Goal: Book appointment/travel/reservation

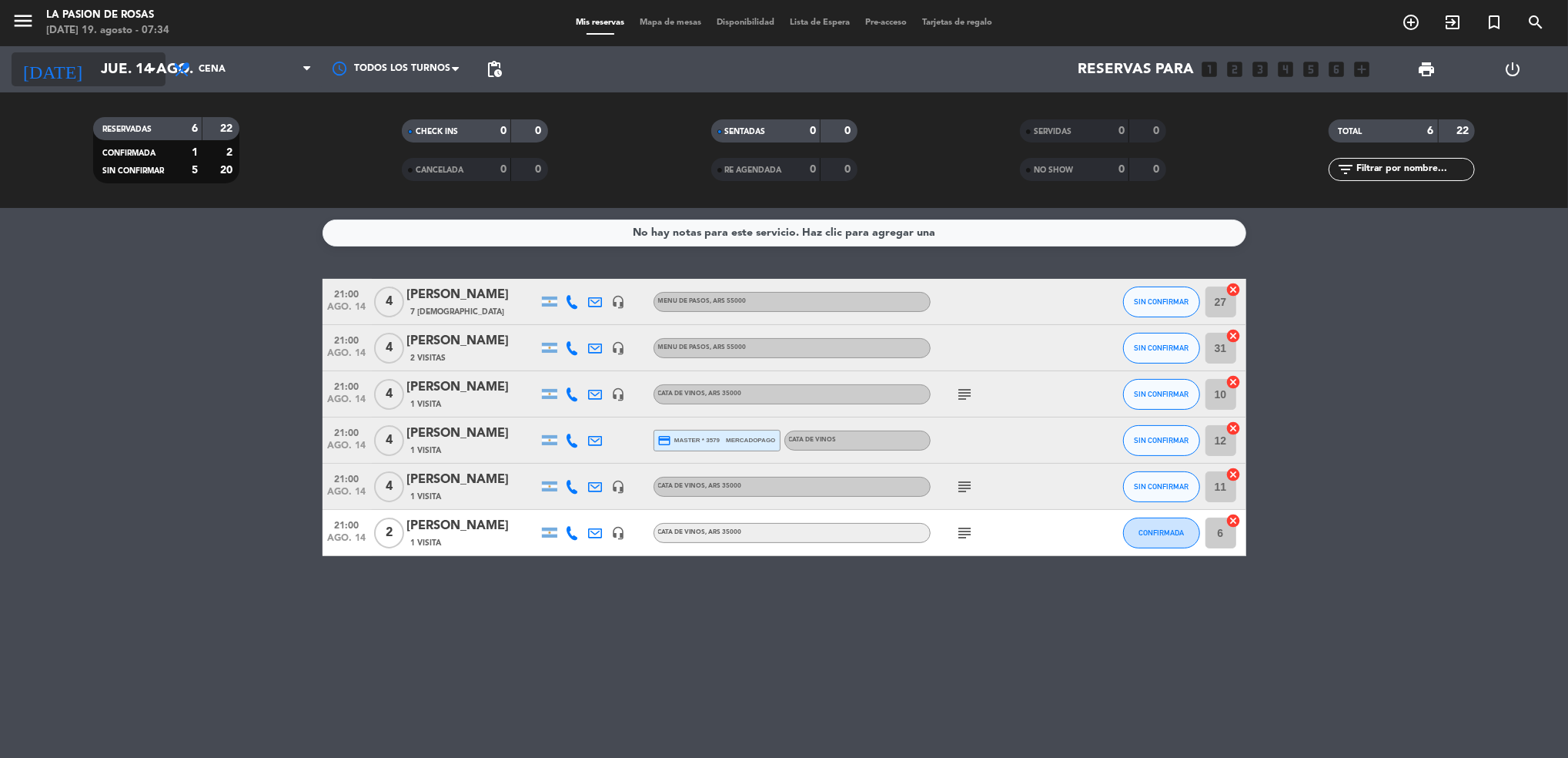
click at [95, 69] on input "jue. 14 ago." at bounding box center [185, 69] width 185 height 33
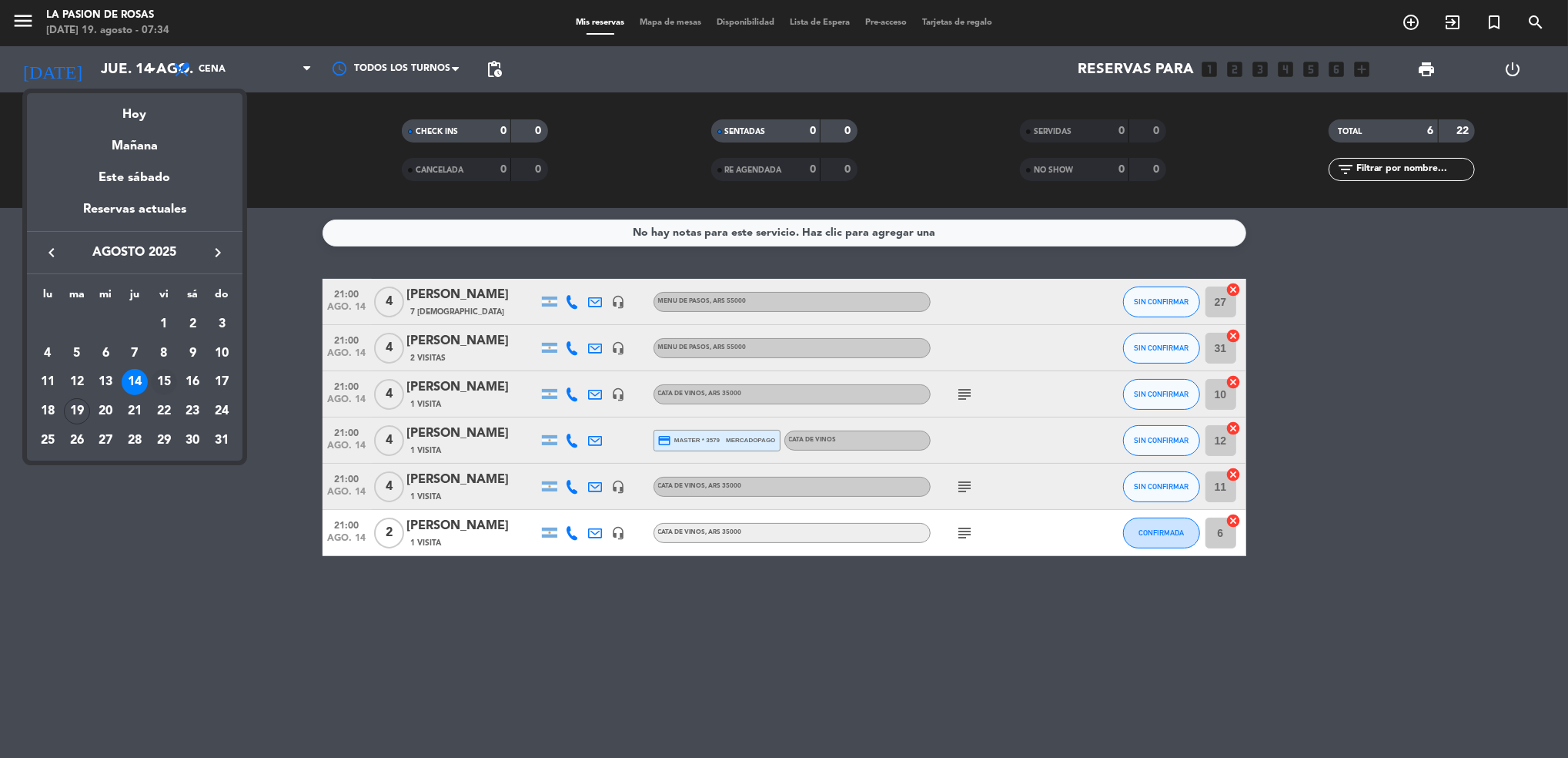
click at [163, 381] on div "15" at bounding box center [164, 382] width 26 height 26
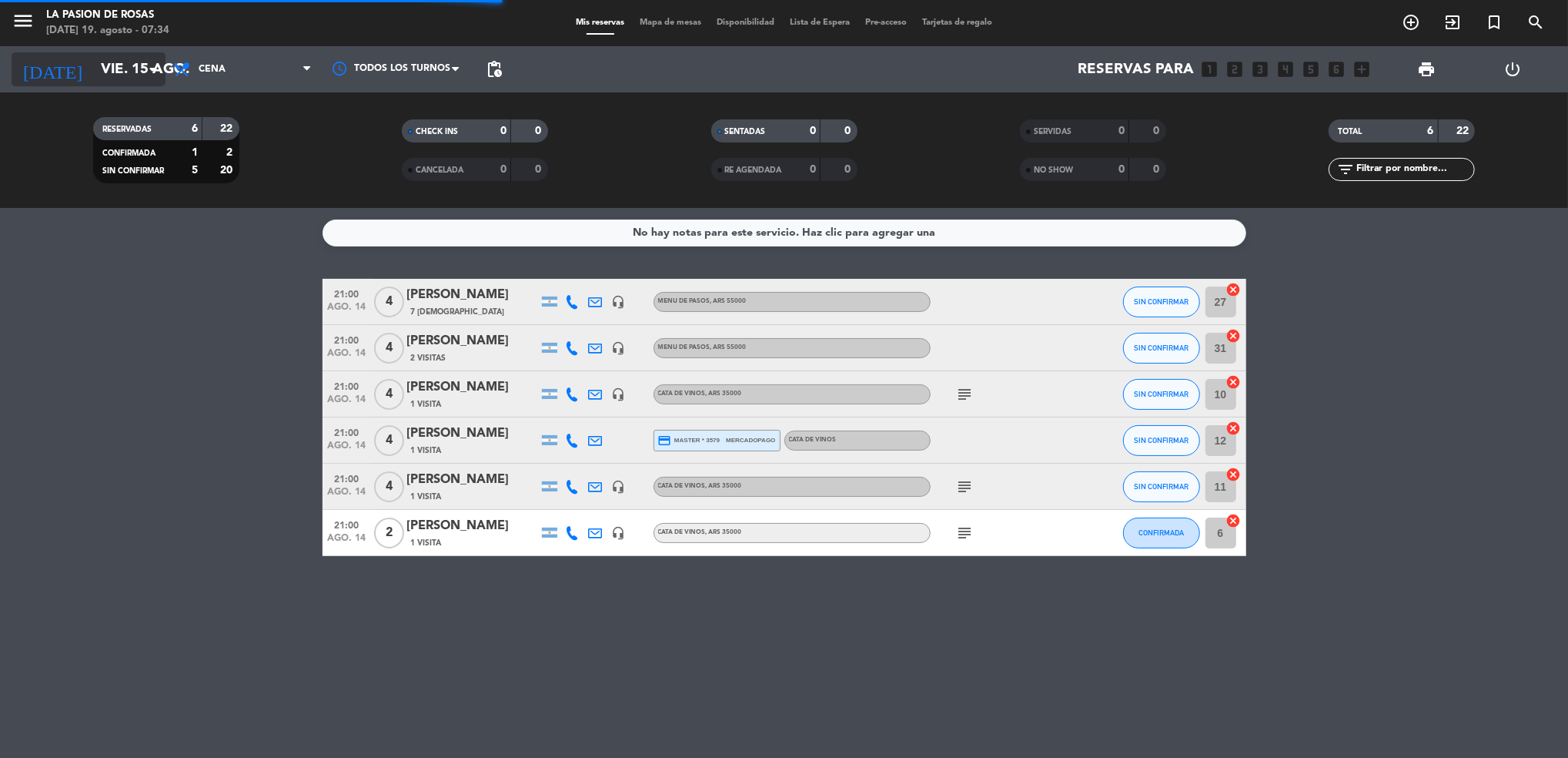
click at [93, 69] on input "vie. 15 ago." at bounding box center [185, 69] width 185 height 33
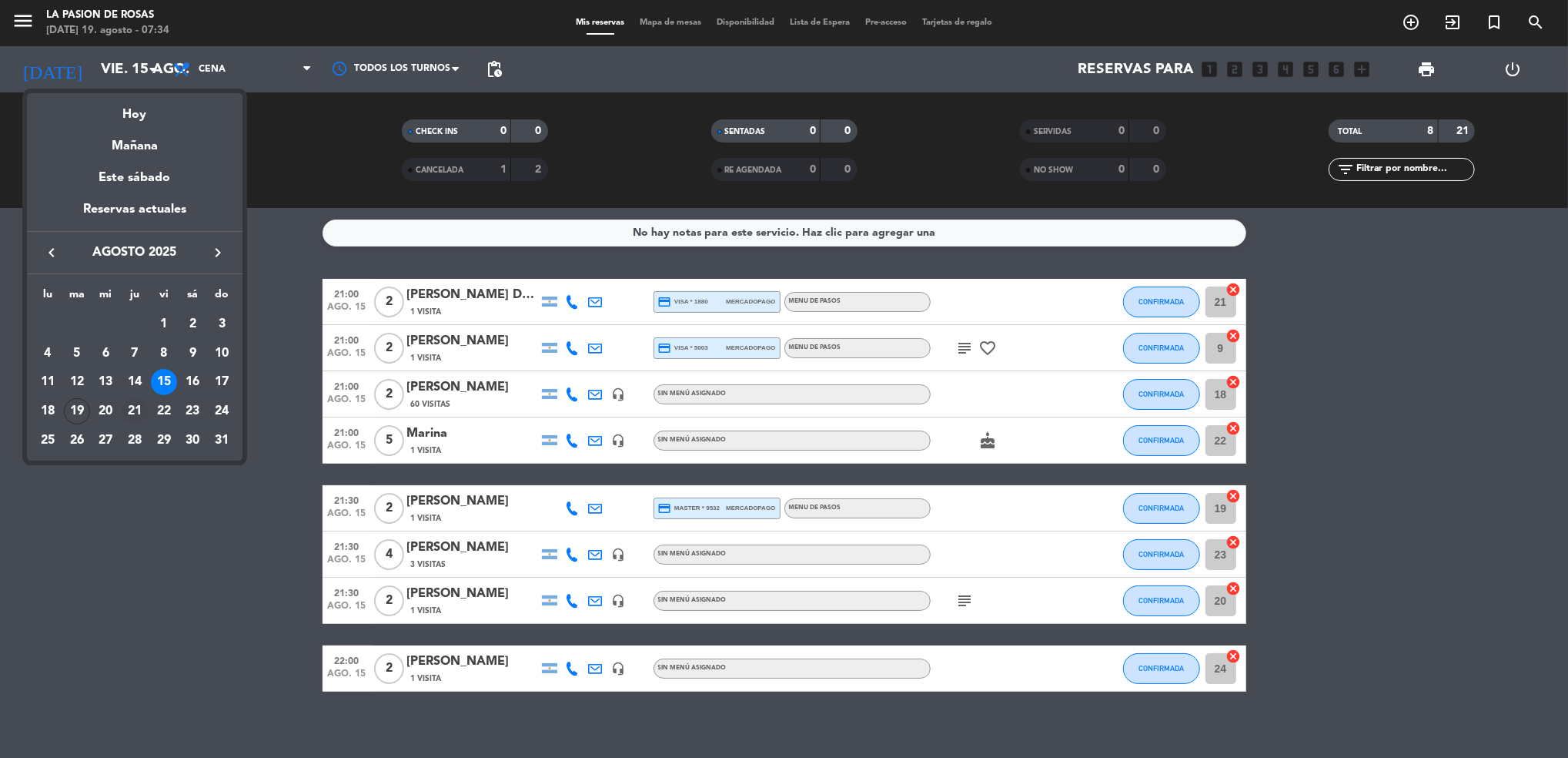
click at [134, 411] on div "21" at bounding box center [135, 412] width 26 height 26
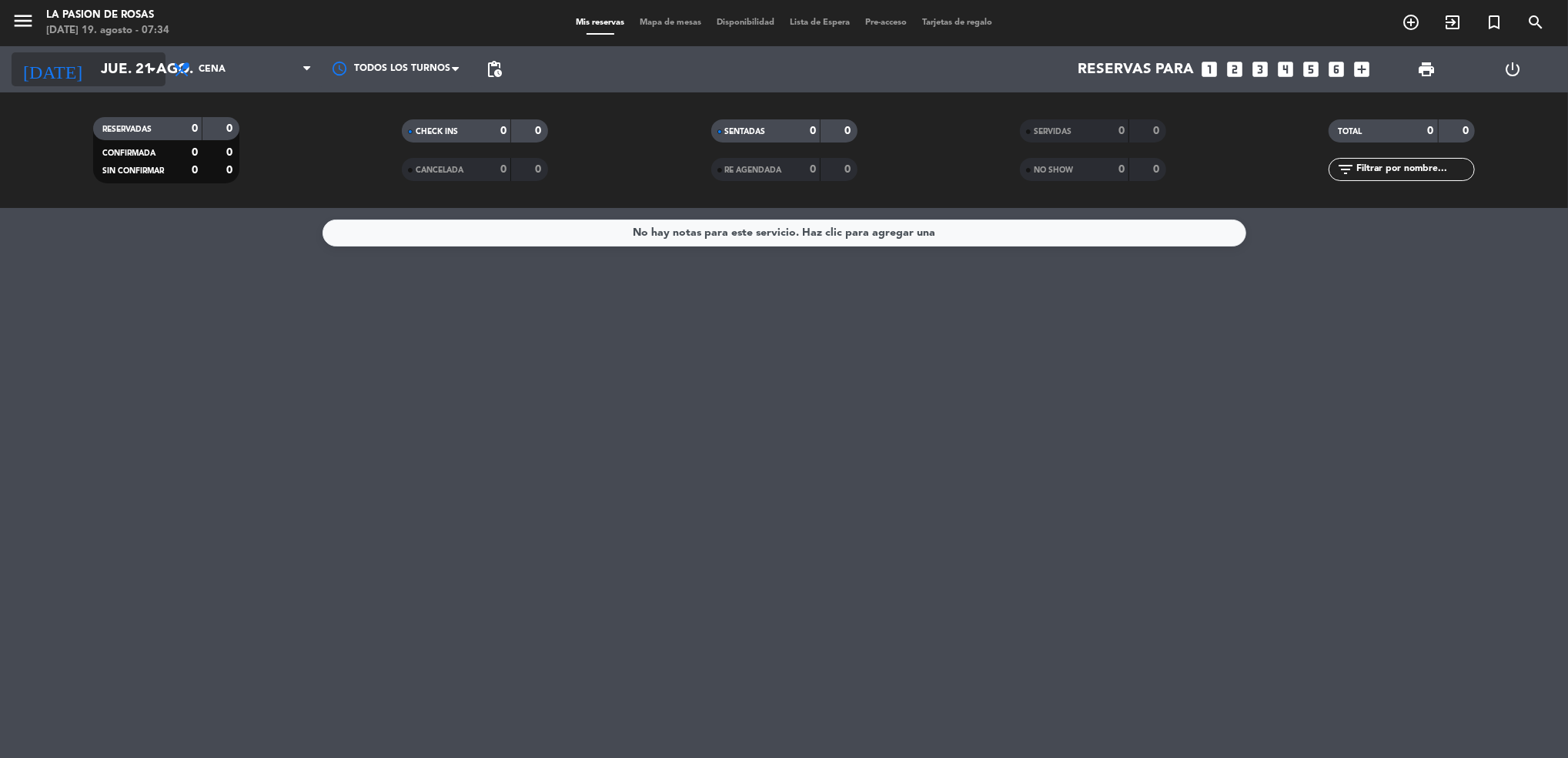
click at [119, 79] on input "jue. 21 ago." at bounding box center [185, 69] width 185 height 33
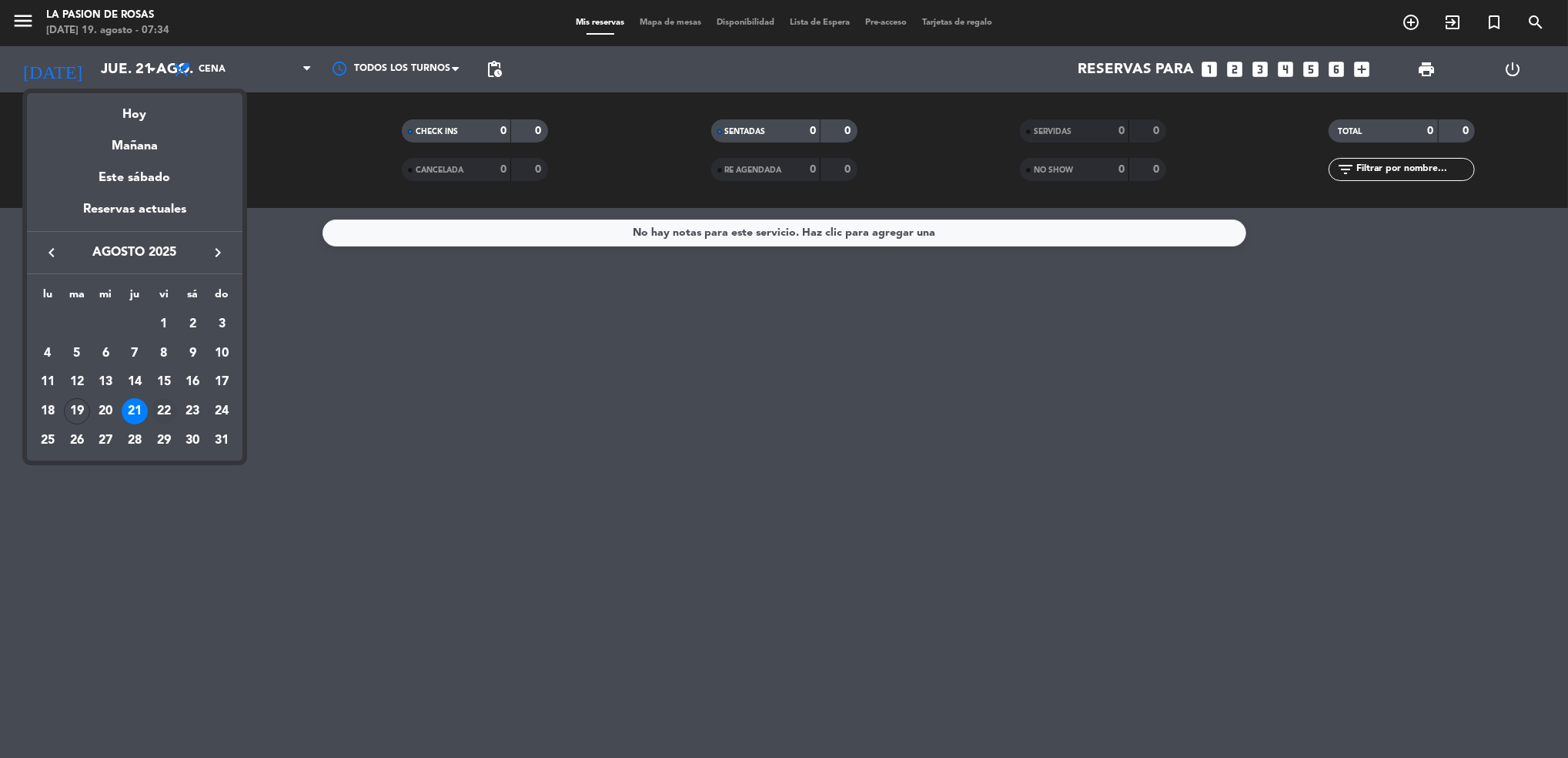
click at [157, 417] on div "22" at bounding box center [164, 412] width 26 height 26
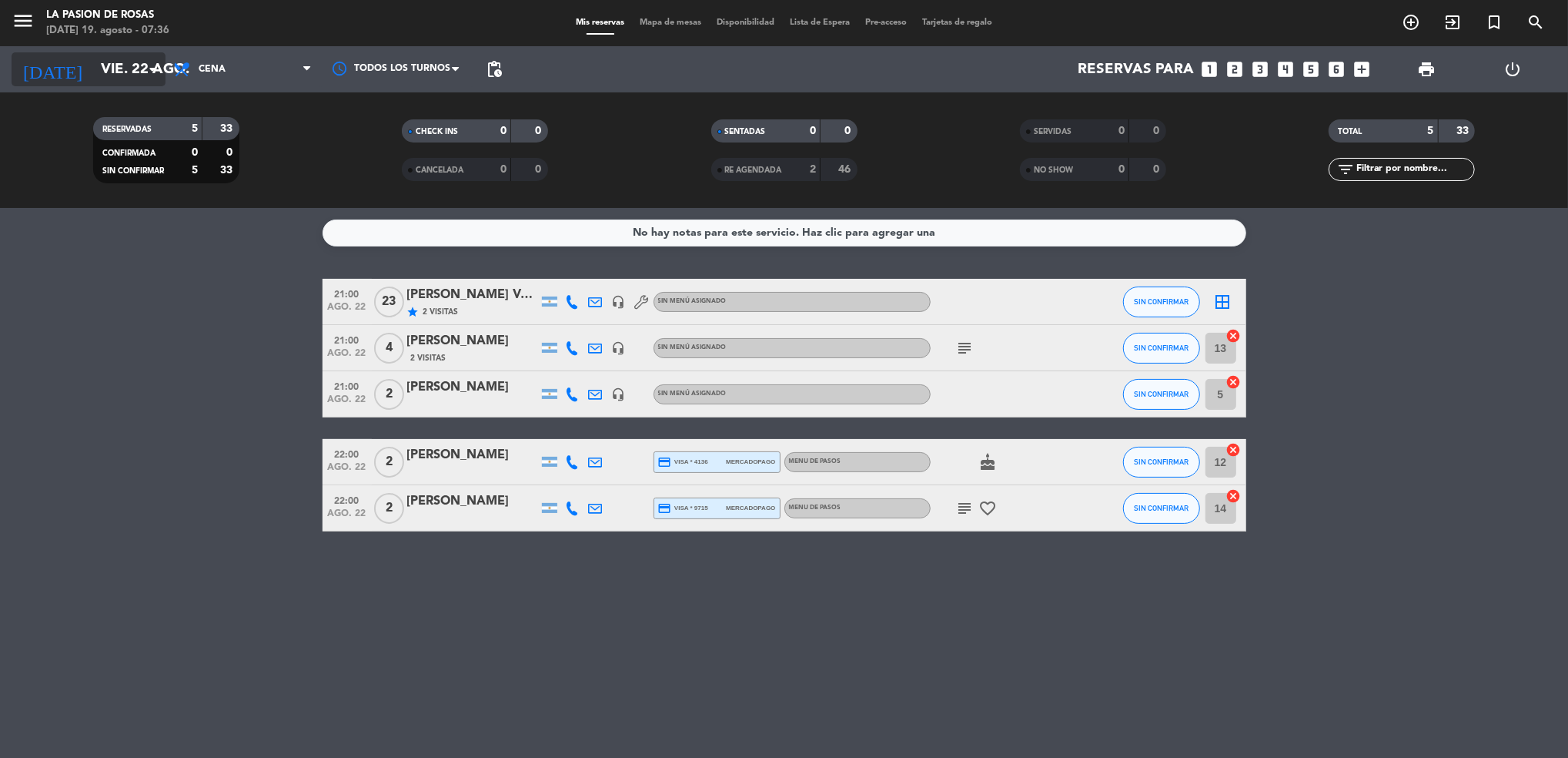
click at [136, 65] on input "vie. 22 ago." at bounding box center [185, 69] width 185 height 33
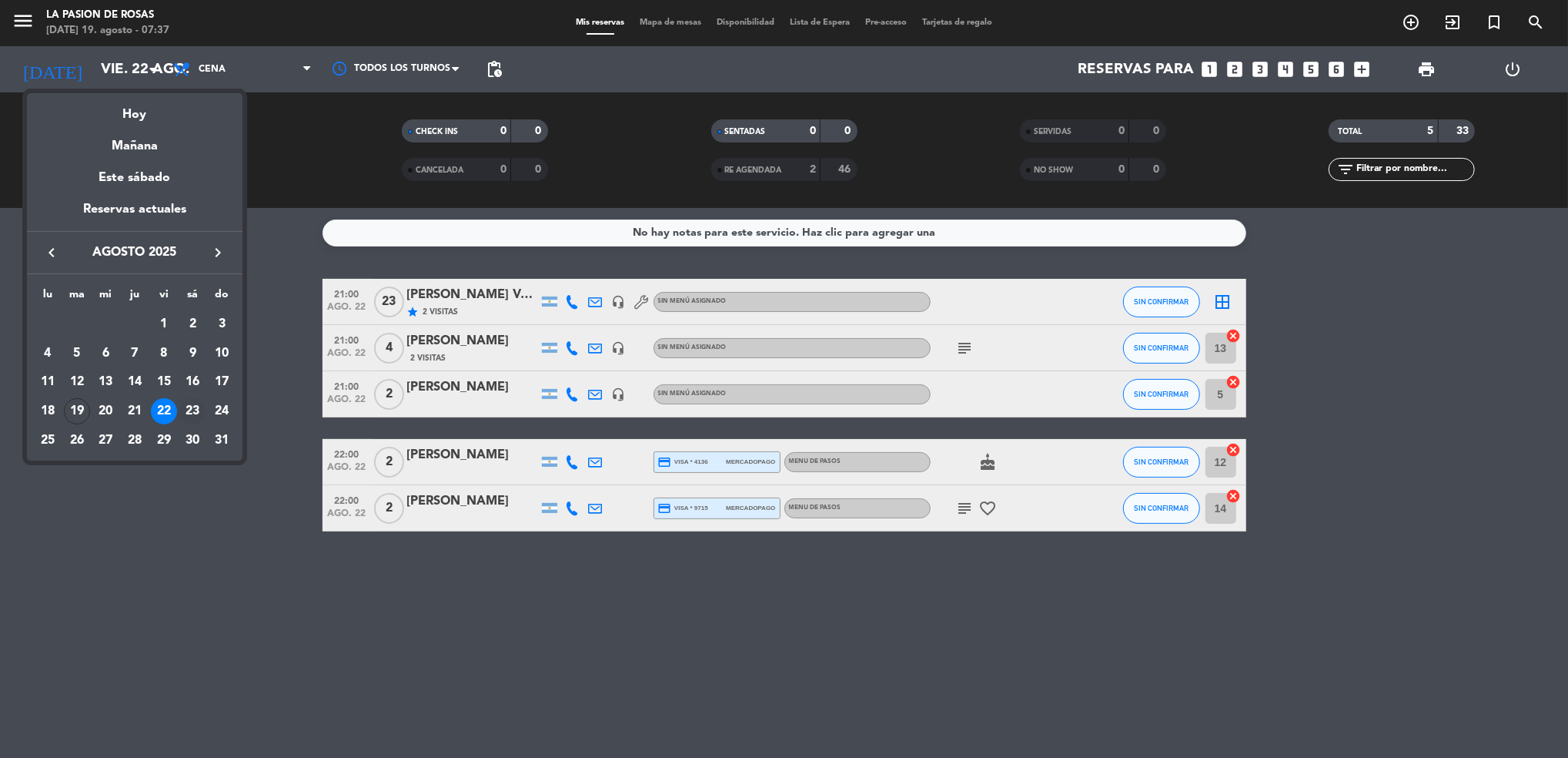
click at [189, 414] on div "23" at bounding box center [193, 412] width 26 height 26
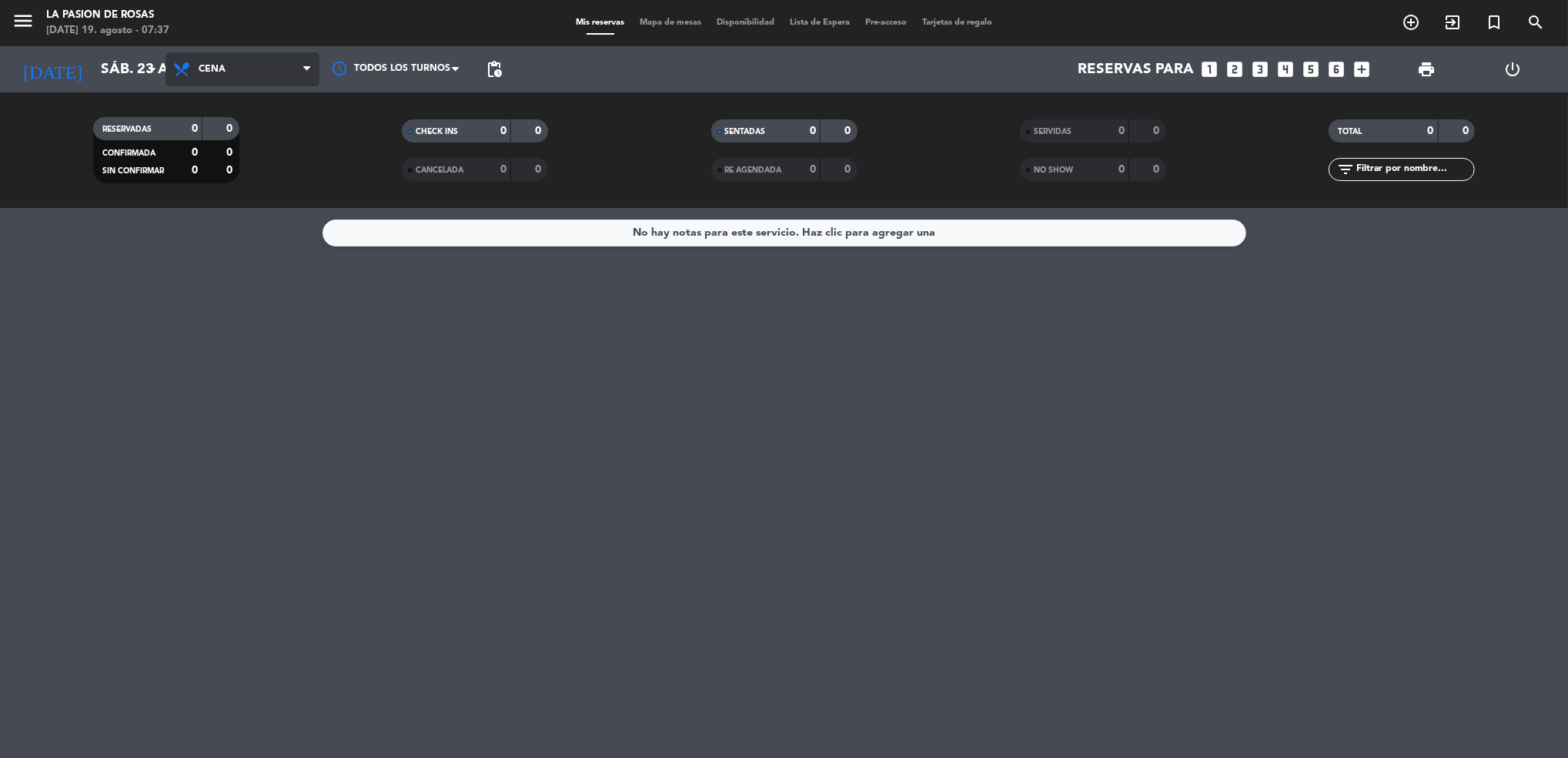
click at [227, 56] on span "Cena" at bounding box center [242, 69] width 154 height 34
click at [214, 128] on div "menu La [PERSON_NAME] [DATE] 19. agosto - 07:37 Mis reservas Mapa de mesas Disp…" at bounding box center [784, 104] width 1568 height 208
click at [214, 128] on div "0" at bounding box center [221, 129] width 29 height 18
click at [128, 81] on input "sáb. 23 ago." at bounding box center [185, 69] width 185 height 33
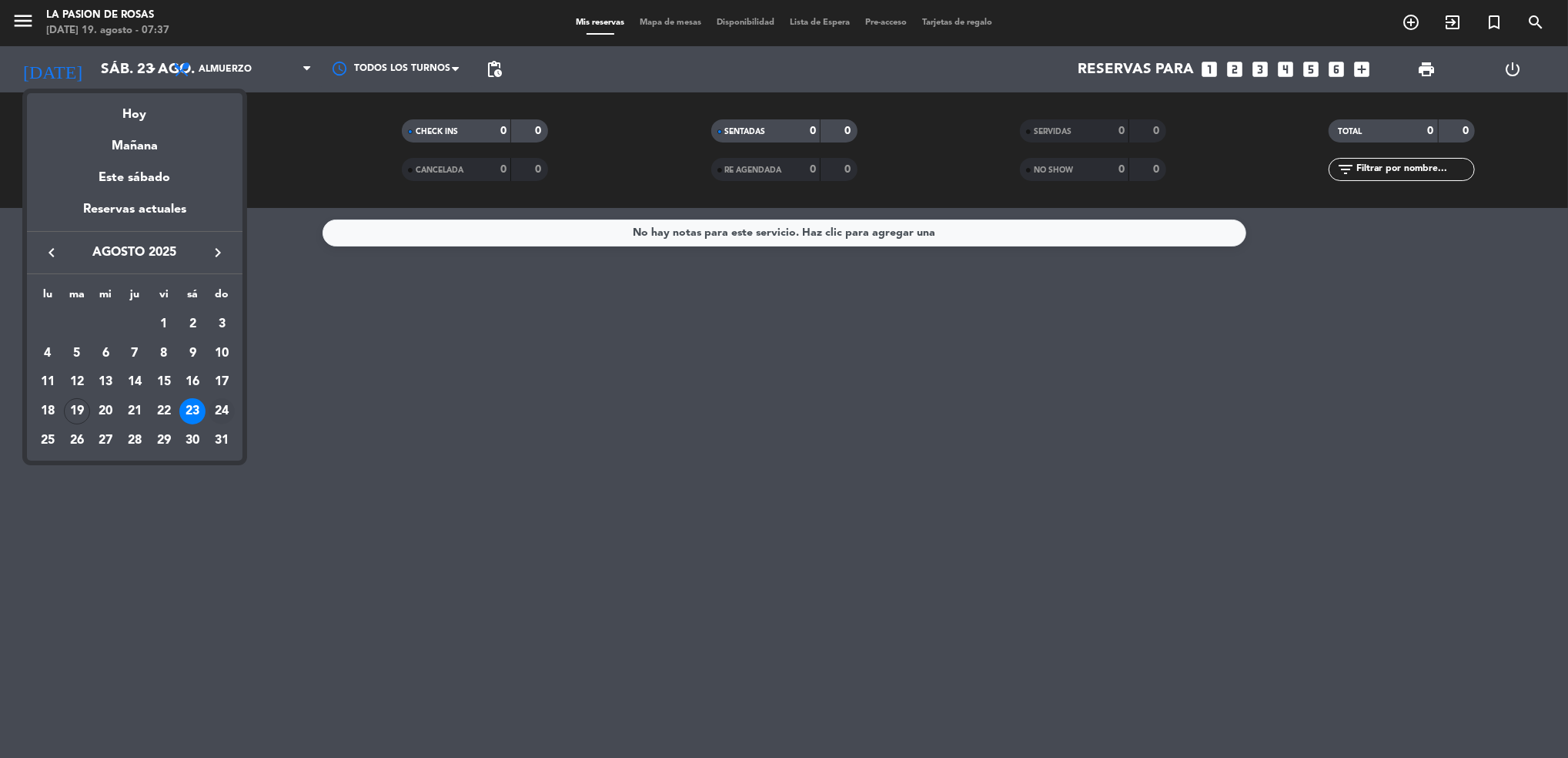
click at [227, 403] on div "24" at bounding box center [222, 412] width 26 height 26
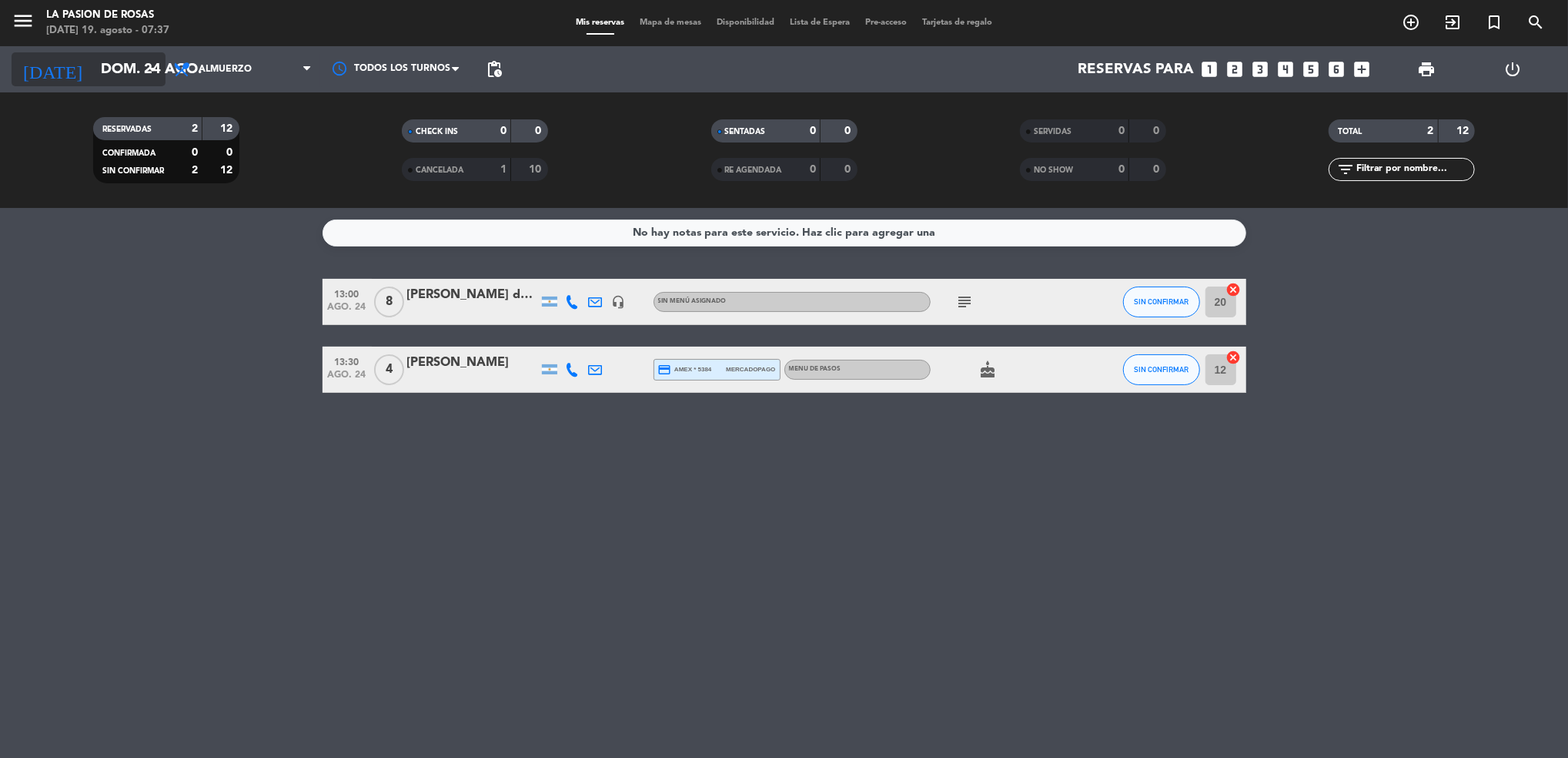
click at [107, 76] on input "dom. 24 ago." at bounding box center [185, 69] width 185 height 33
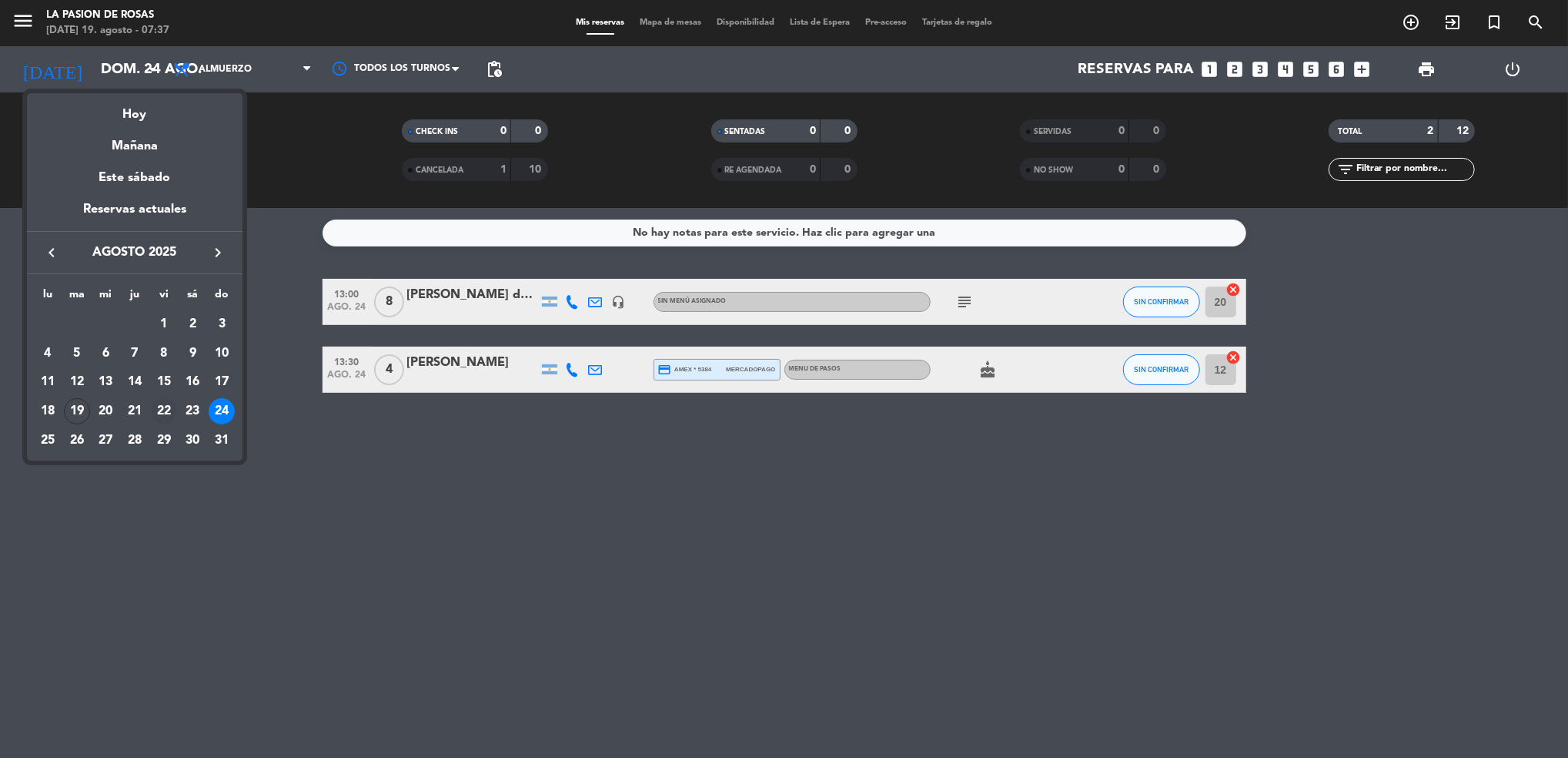
click at [160, 406] on div "22" at bounding box center [164, 412] width 26 height 26
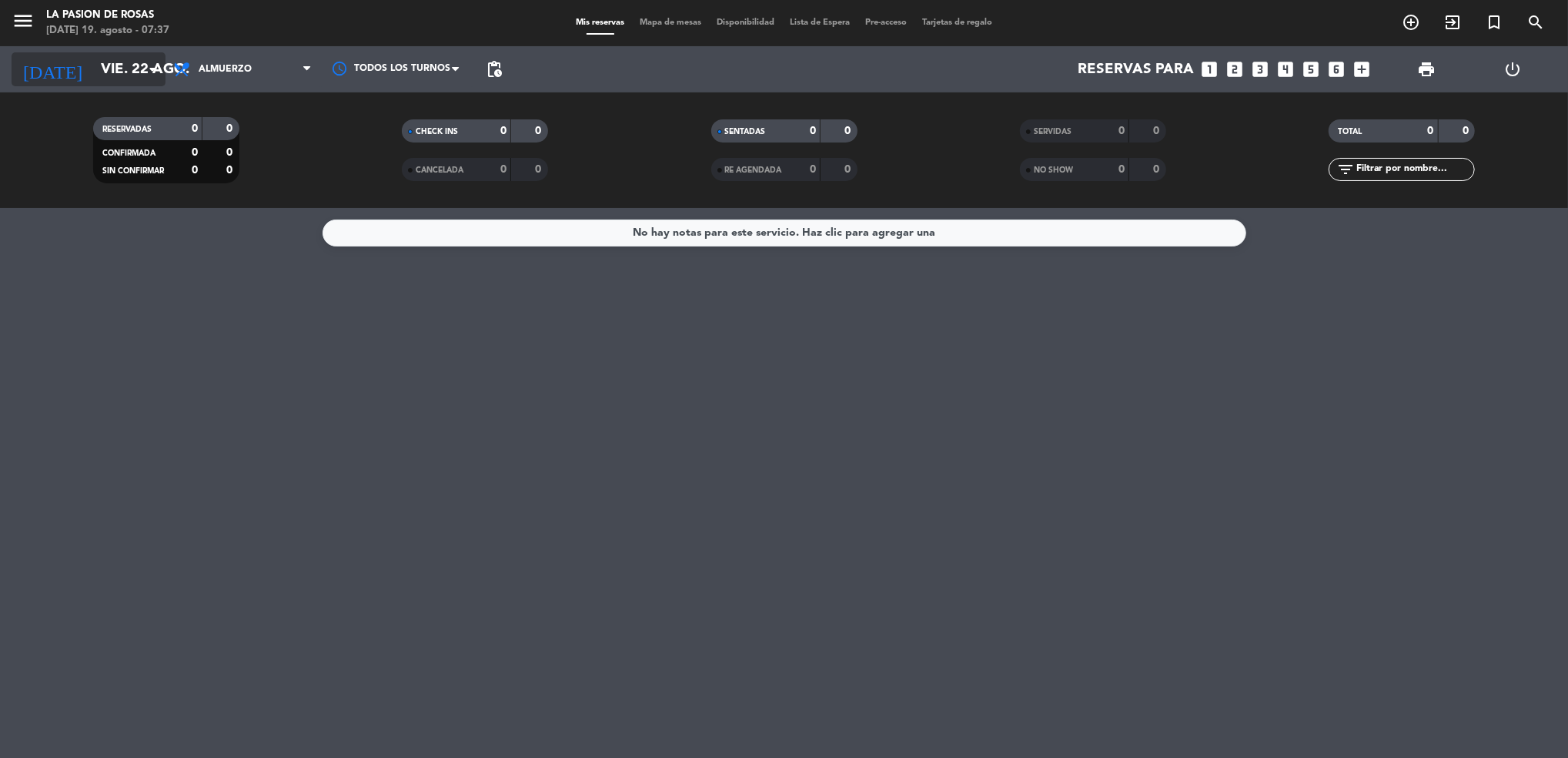
click at [93, 85] on input "vie. 22 ago." at bounding box center [185, 69] width 185 height 33
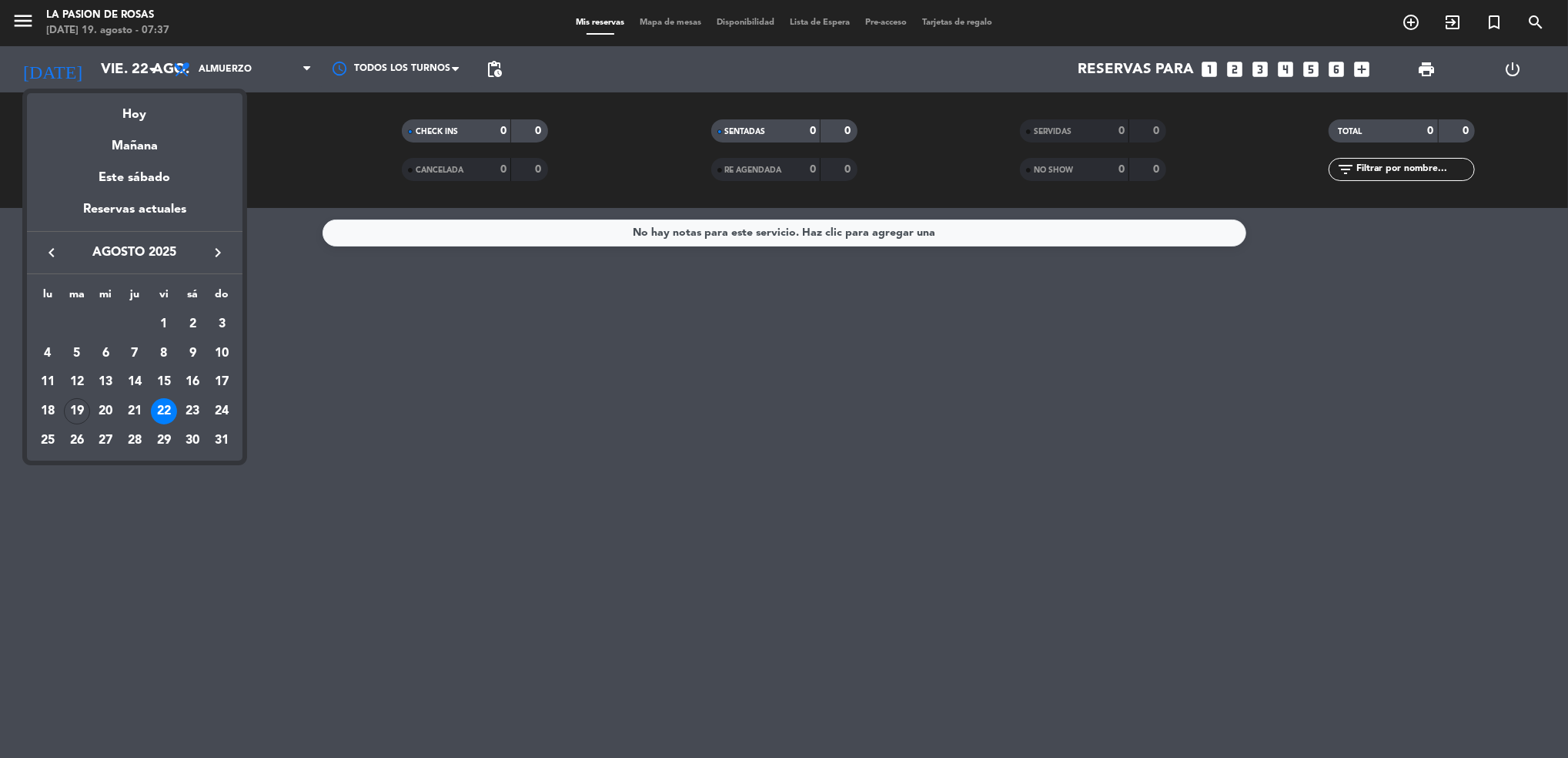
click at [254, 69] on div at bounding box center [784, 379] width 1568 height 758
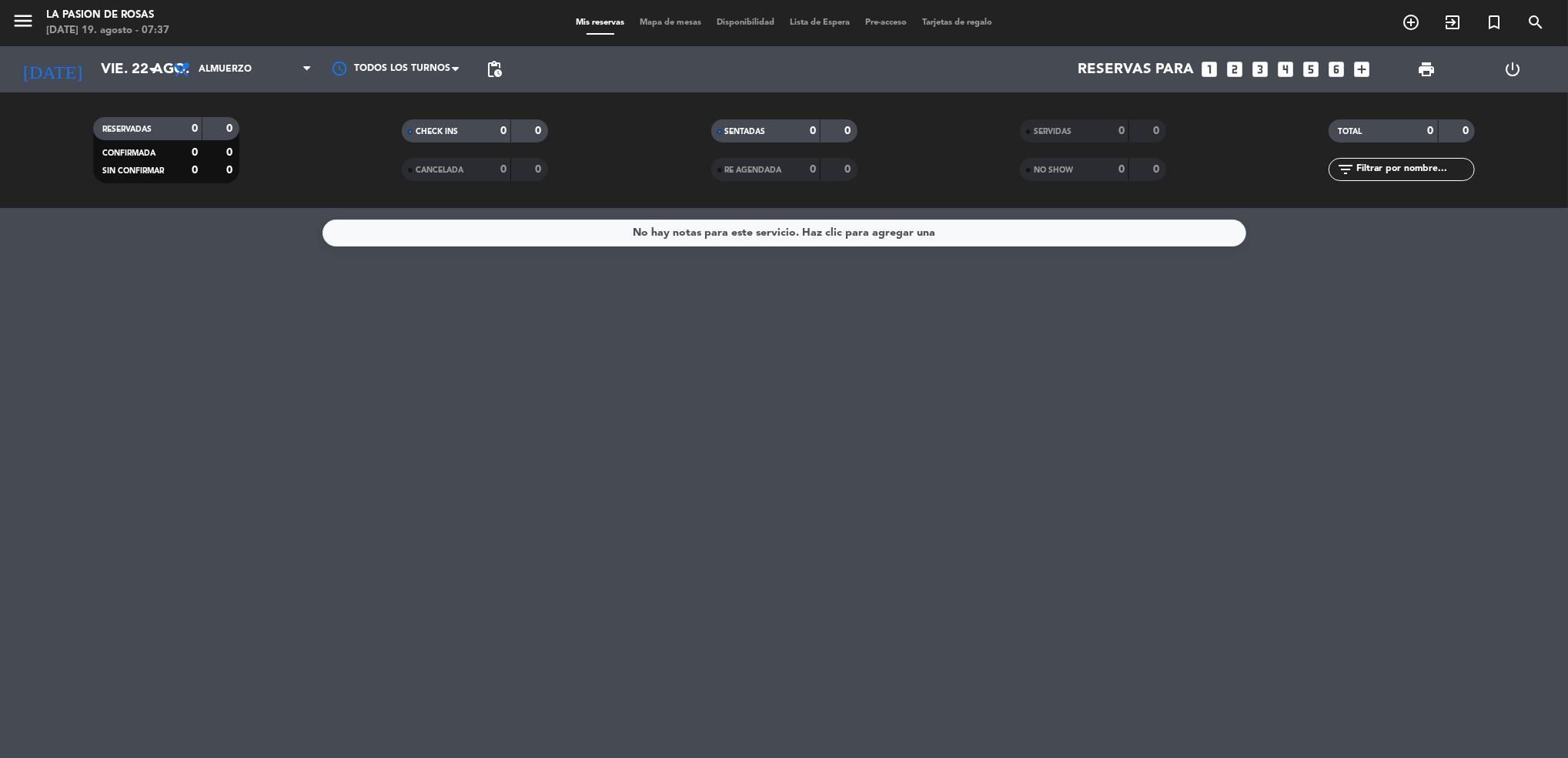
click at [254, 69] on span "Almuerzo" at bounding box center [242, 69] width 154 height 34
click at [267, 61] on span "Almuerzo" at bounding box center [242, 69] width 154 height 34
click at [234, 172] on div "menu La [PERSON_NAME] [DATE] 19. agosto - 07:37 Mis reservas Mapa de mesas Disp…" at bounding box center [784, 104] width 1568 height 208
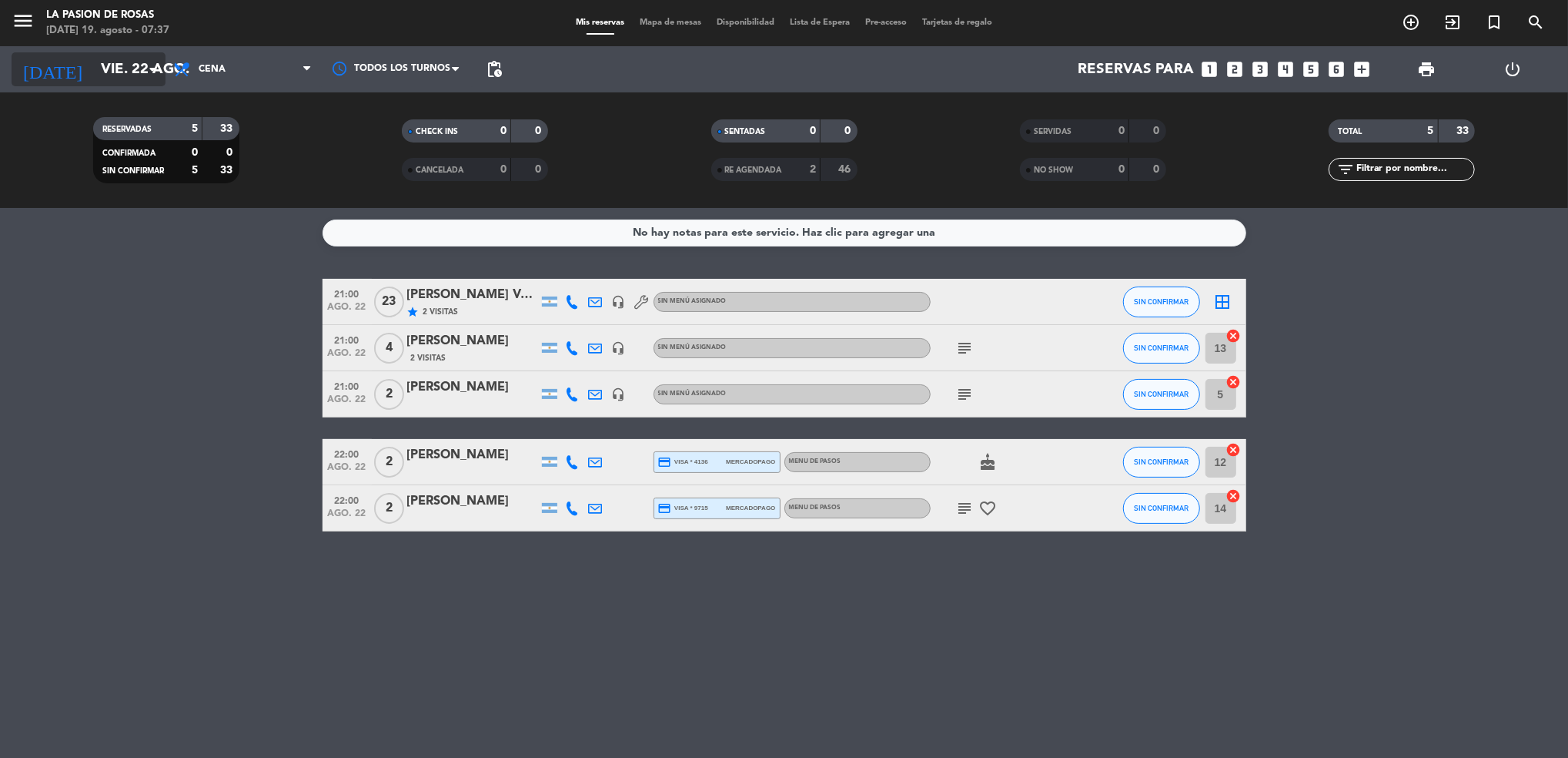
click at [139, 85] on input "vie. 22 ago." at bounding box center [185, 69] width 185 height 33
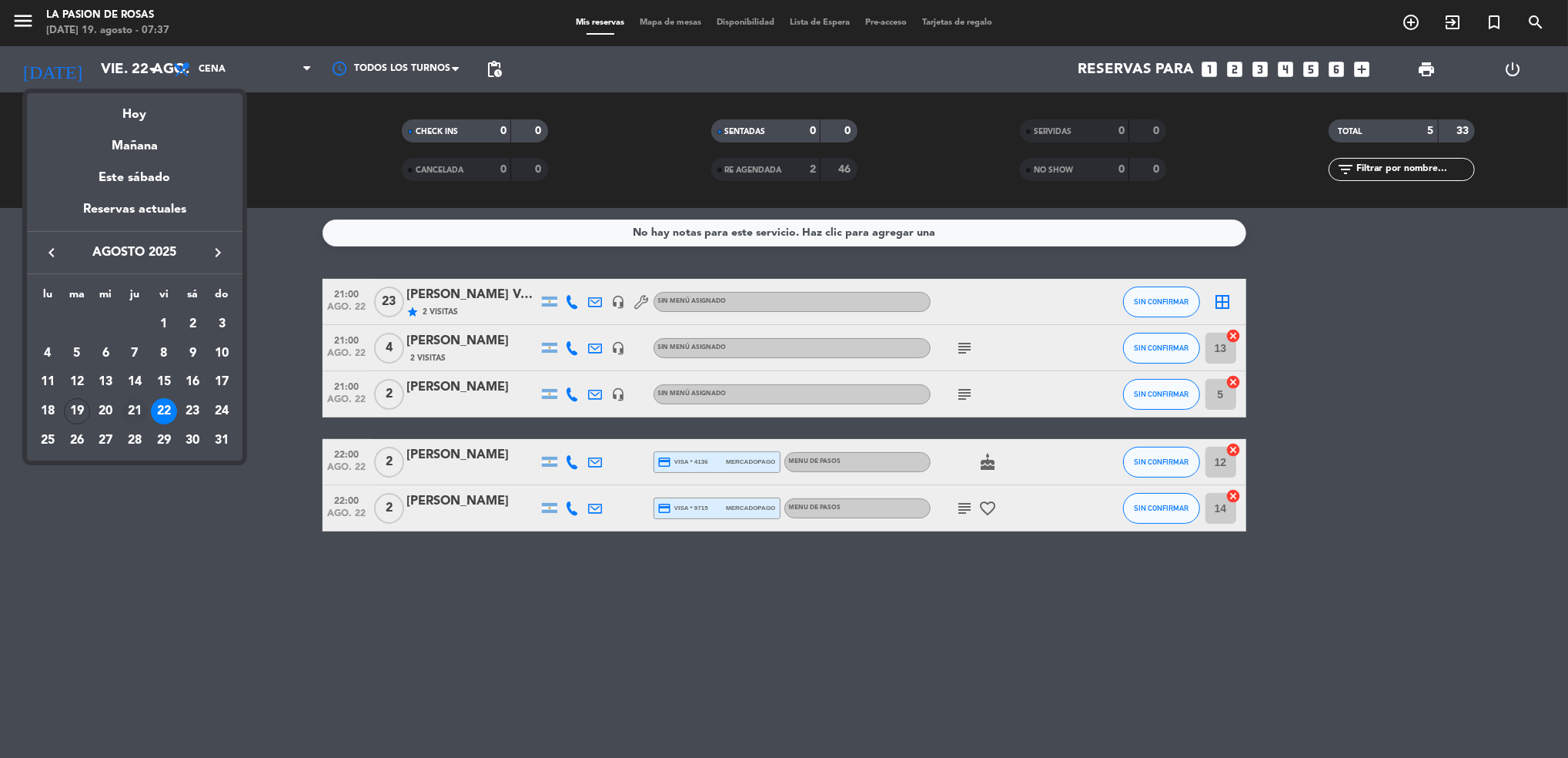
click at [130, 409] on div "21" at bounding box center [135, 412] width 26 height 26
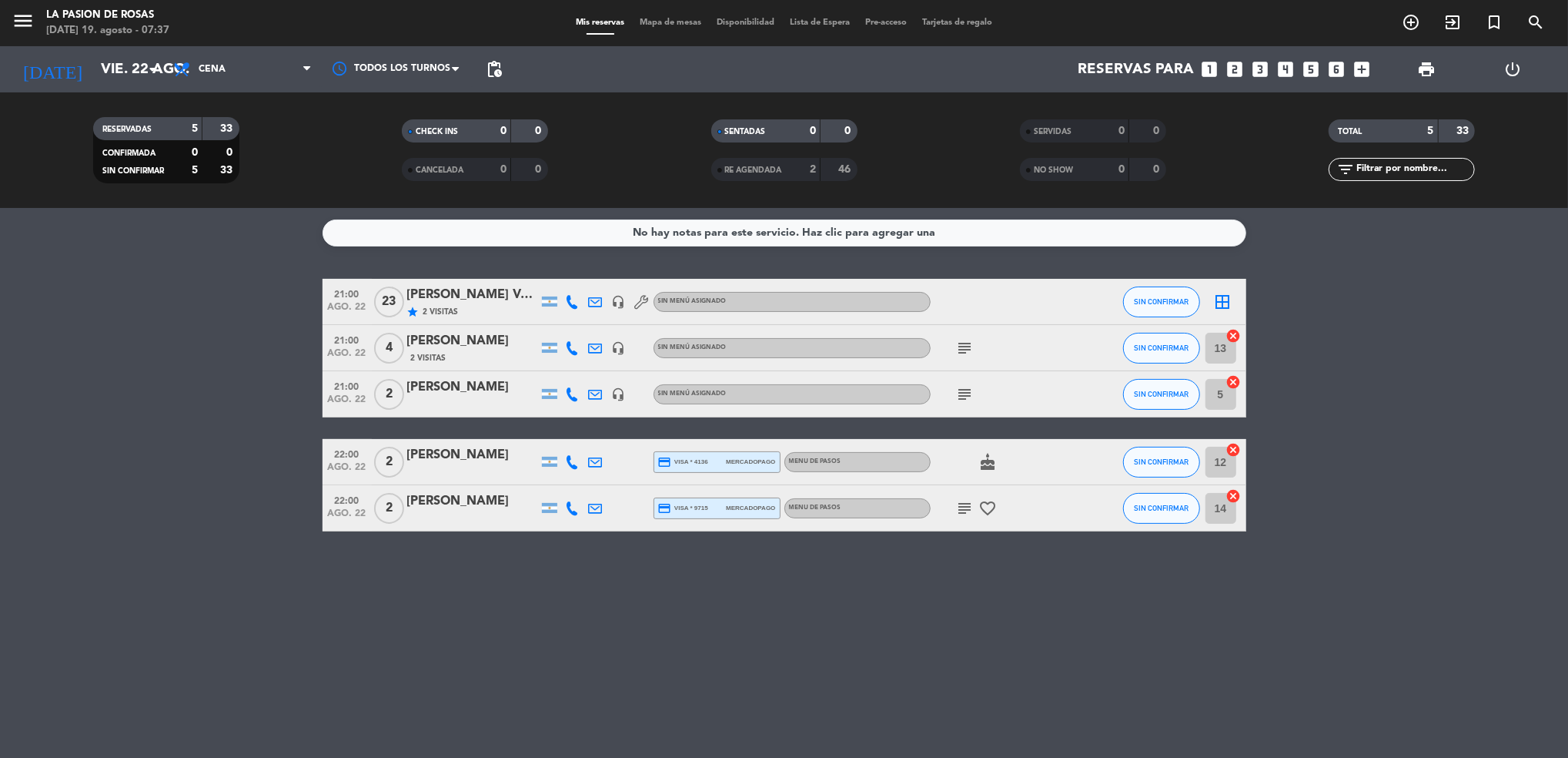
type input "jue. 21 ago."
